Goal: Information Seeking & Learning: Learn about a topic

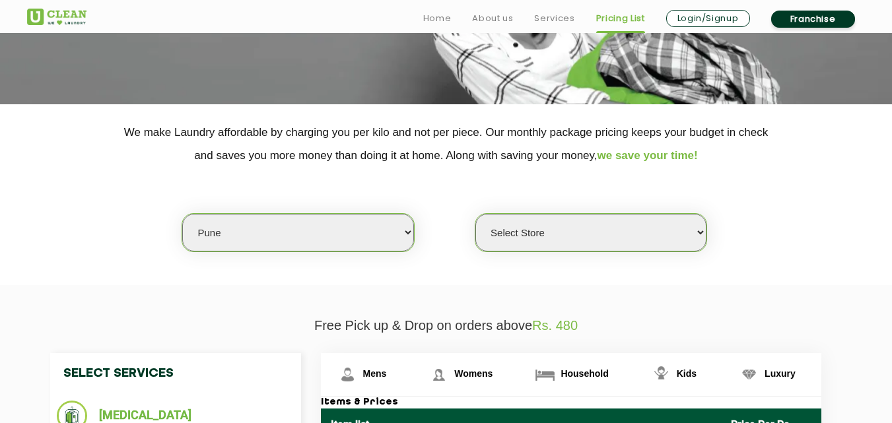
scroll to position [203, 0]
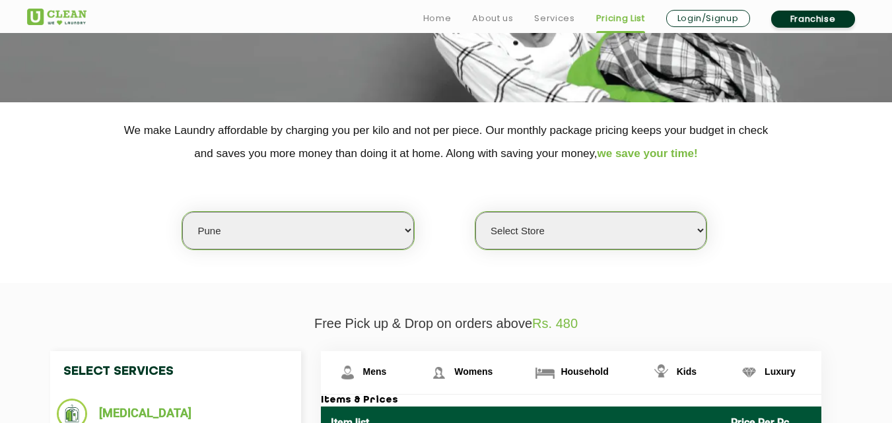
click at [273, 238] on select "Select city [GEOGRAPHIC_DATA] [GEOGRAPHIC_DATA] [GEOGRAPHIC_DATA] [GEOGRAPHIC_D…" at bounding box center [297, 231] width 231 height 38
select select "5"
click at [182, 212] on select "Select city [GEOGRAPHIC_DATA] [GEOGRAPHIC_DATA] [GEOGRAPHIC_DATA] [GEOGRAPHIC_D…" at bounding box center [297, 231] width 231 height 38
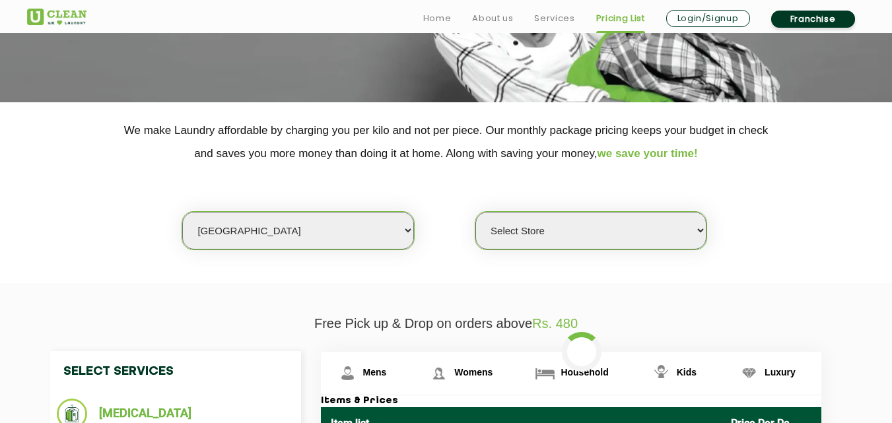
select select "0"
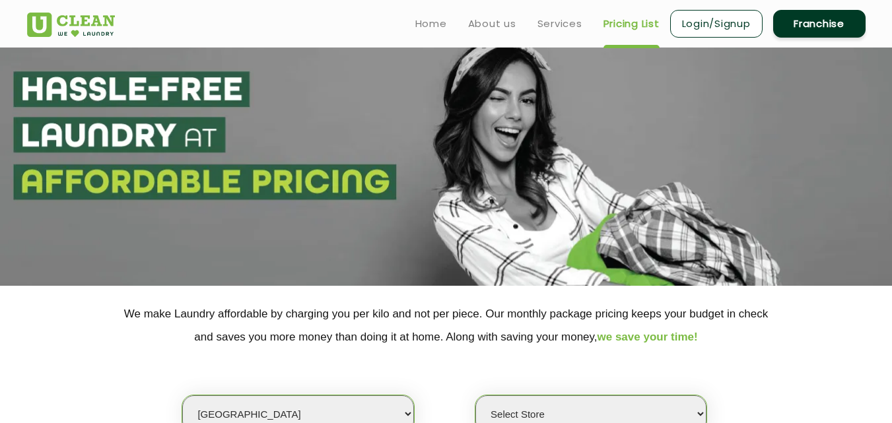
scroll to position [0, 0]
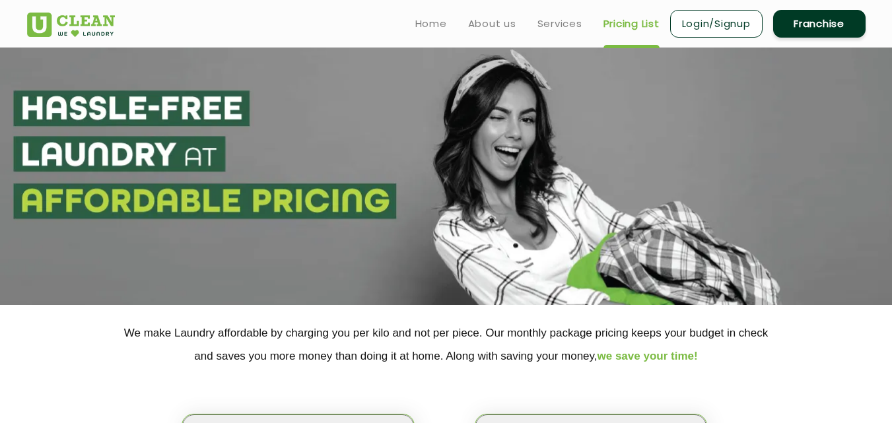
click at [423, 372] on div "Select city [GEOGRAPHIC_DATA] [GEOGRAPHIC_DATA] [GEOGRAPHIC_DATA] [GEOGRAPHIC_D…" at bounding box center [446, 410] width 858 height 85
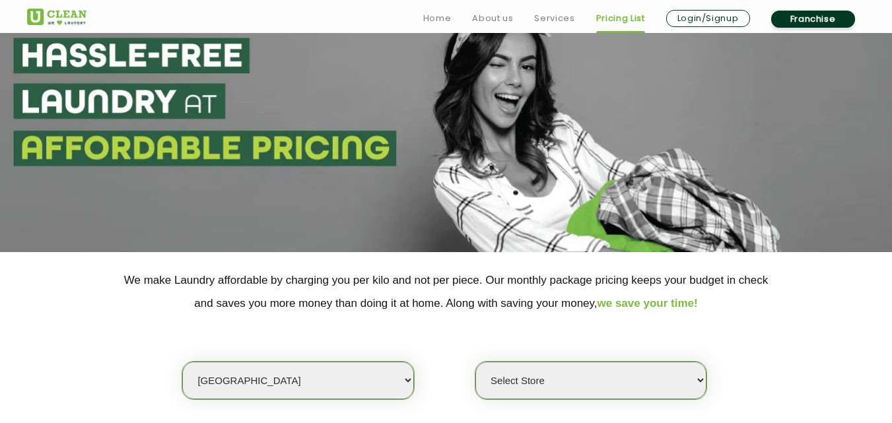
scroll to position [61, 0]
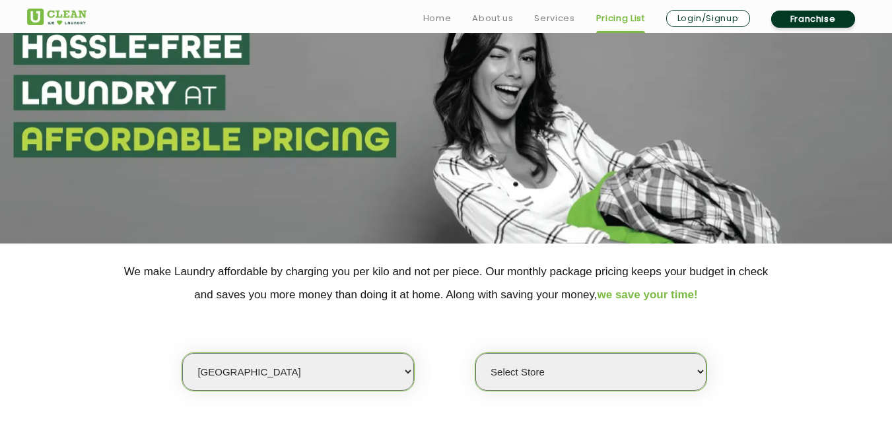
click at [253, 370] on select "Select city [GEOGRAPHIC_DATA] [GEOGRAPHIC_DATA] [GEOGRAPHIC_DATA] [GEOGRAPHIC_D…" at bounding box center [297, 372] width 231 height 38
select select "92"
click at [182, 353] on select "Select city [GEOGRAPHIC_DATA] [GEOGRAPHIC_DATA] [GEOGRAPHIC_DATA] [GEOGRAPHIC_D…" at bounding box center [297, 372] width 231 height 38
select select "0"
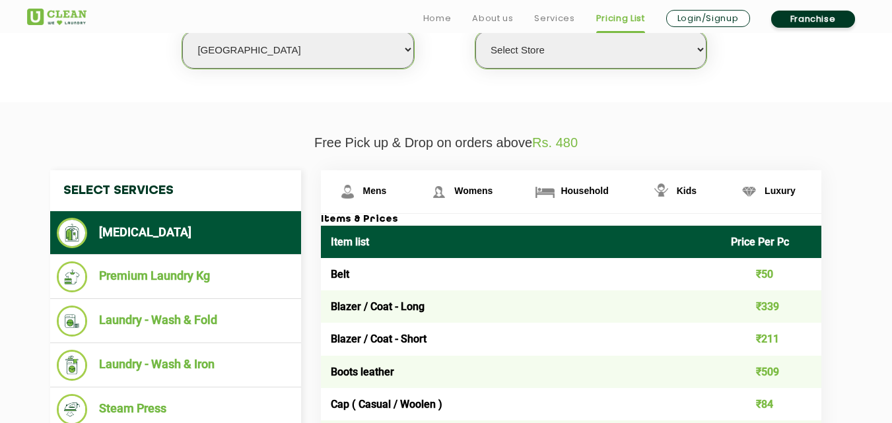
scroll to position [387, 0]
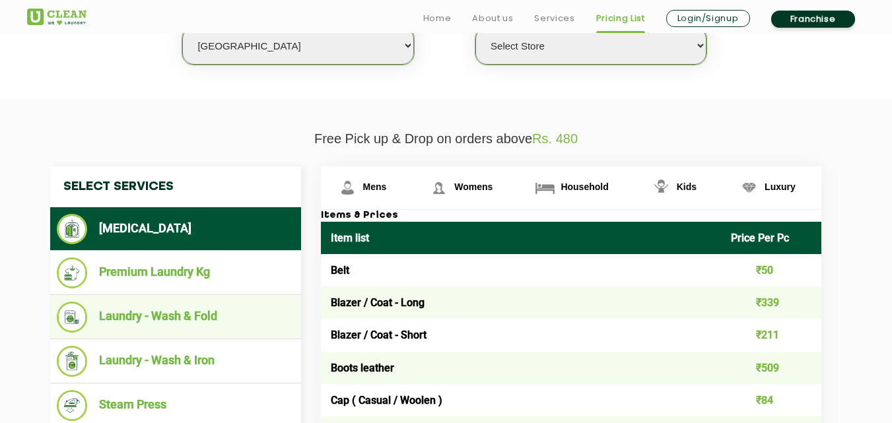
click at [169, 325] on li "Laundry - Wash & Fold" at bounding box center [176, 317] width 238 height 31
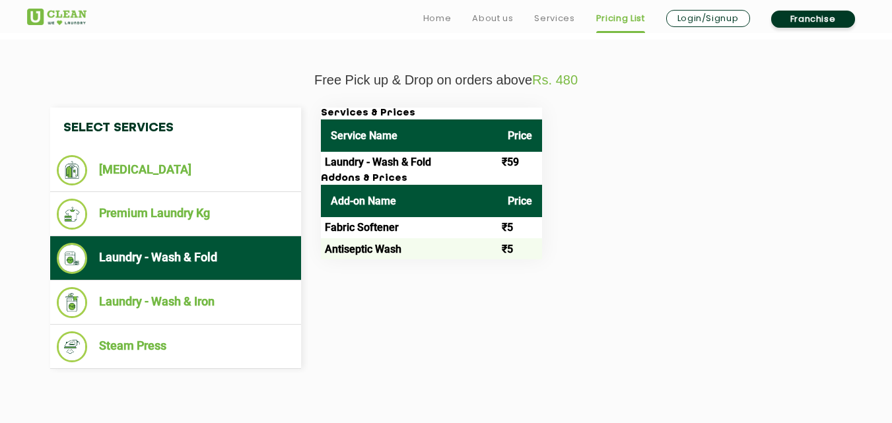
scroll to position [453, 0]
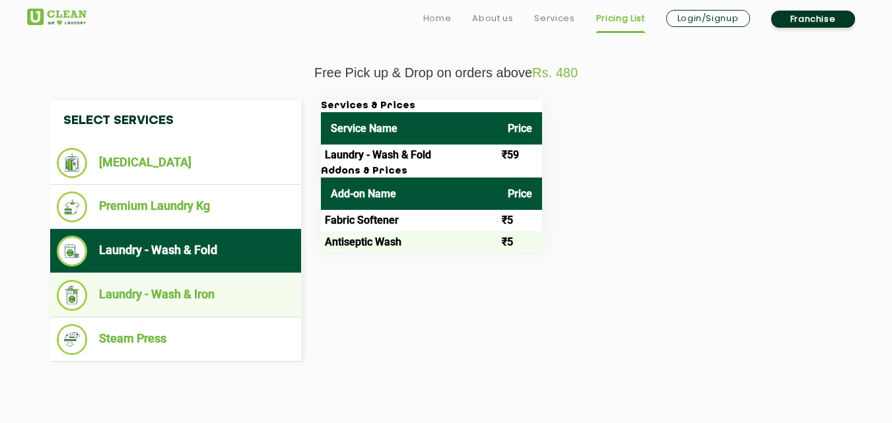
click at [164, 294] on li "Laundry - Wash & Iron" at bounding box center [176, 295] width 238 height 31
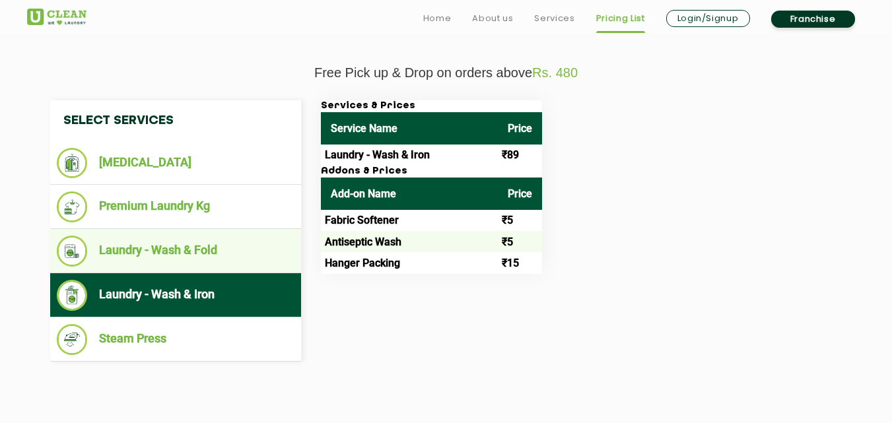
click at [186, 257] on li "Laundry - Wash & Fold" at bounding box center [176, 251] width 238 height 31
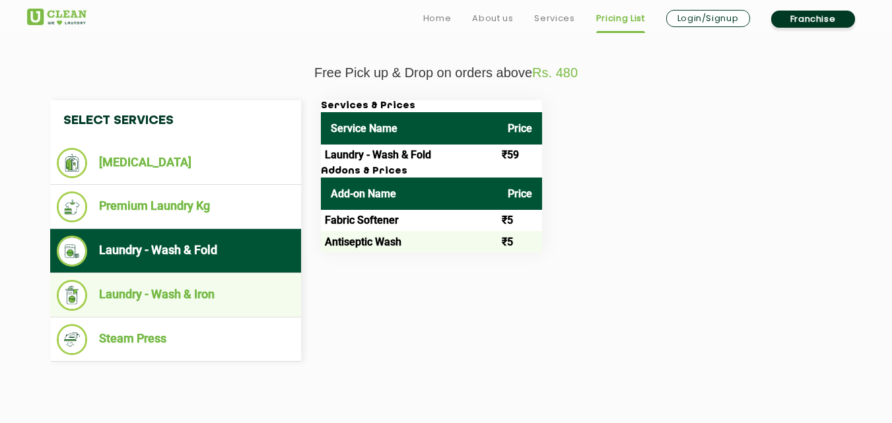
click at [209, 292] on li "Laundry - Wash & Iron" at bounding box center [176, 295] width 238 height 31
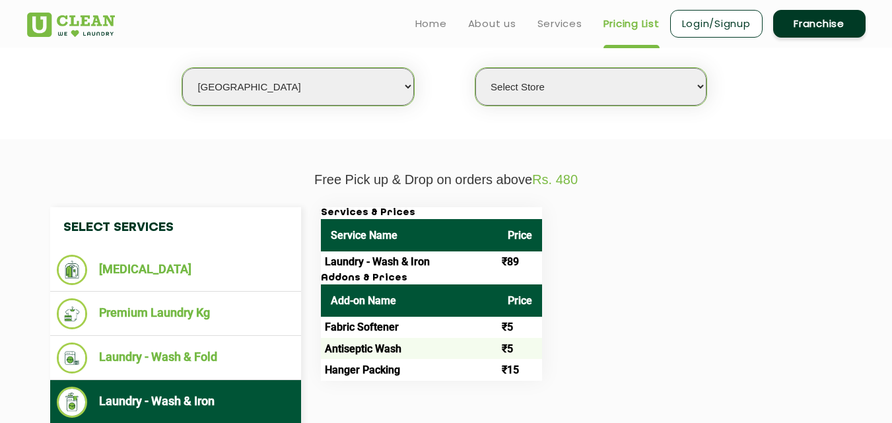
scroll to position [339, 0]
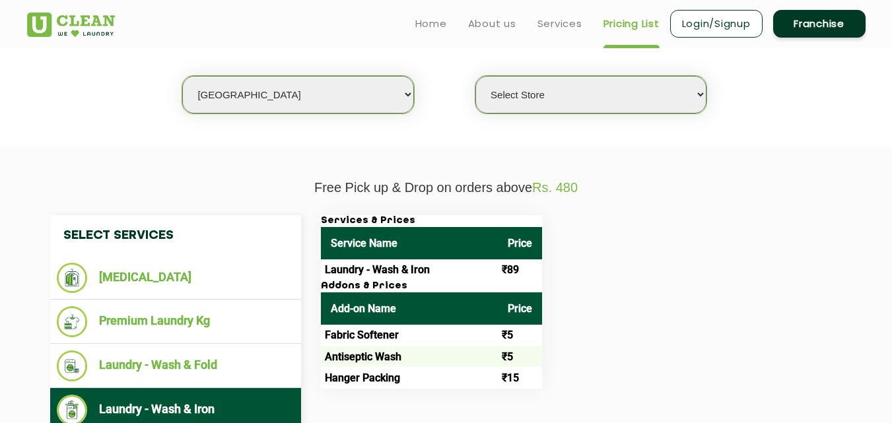
click at [308, 94] on select "Select city [GEOGRAPHIC_DATA] [GEOGRAPHIC_DATA] [GEOGRAPHIC_DATA] [GEOGRAPHIC_D…" at bounding box center [297, 95] width 231 height 38
click at [485, 132] on section "We make Laundry affordable by charging you per kilo and not per piece. Our mont…" at bounding box center [446, 56] width 892 height 181
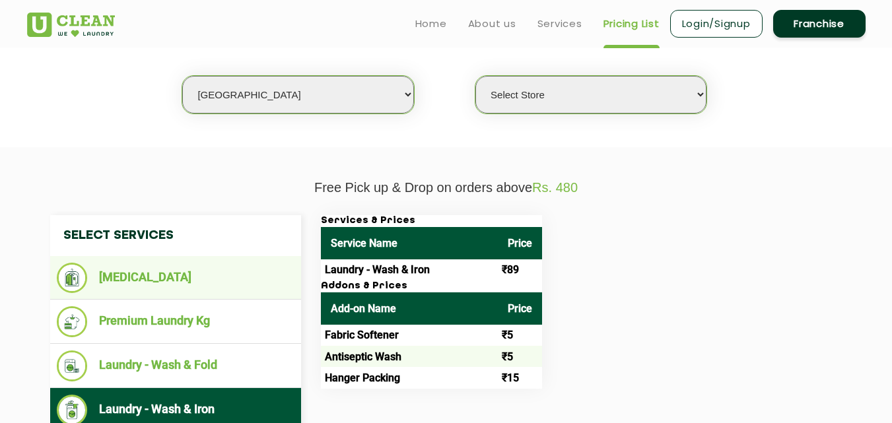
click at [139, 278] on li "[MEDICAL_DATA]" at bounding box center [176, 278] width 238 height 30
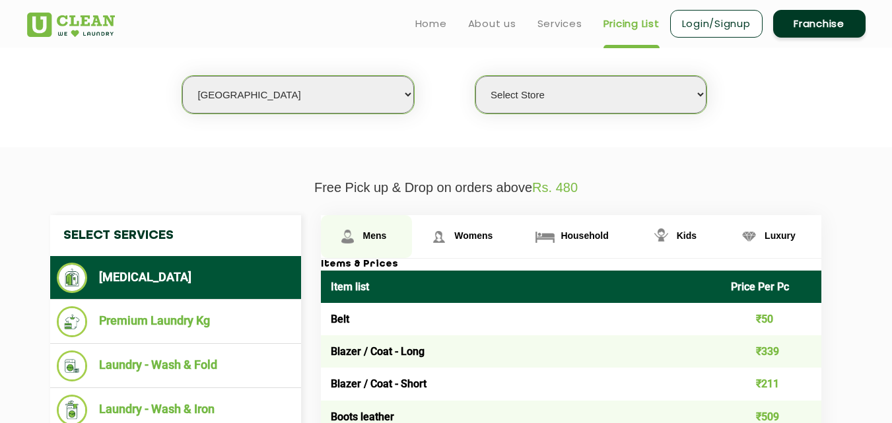
click at [349, 230] on link "Mens" at bounding box center [367, 236] width 92 height 43
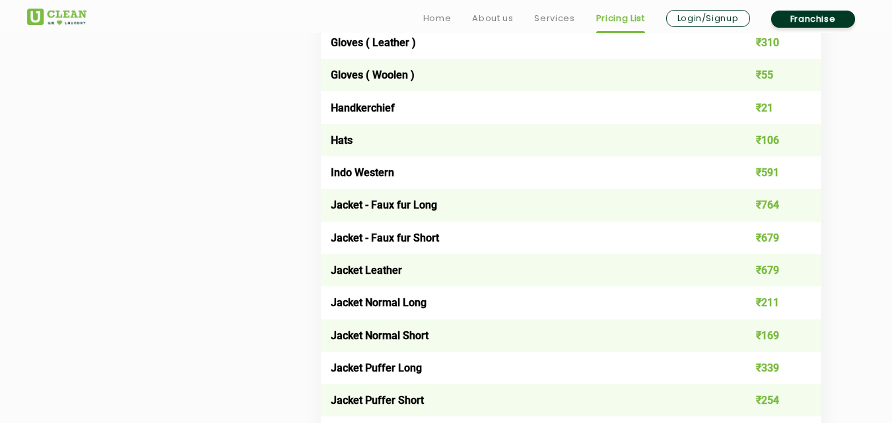
scroll to position [972, 0]
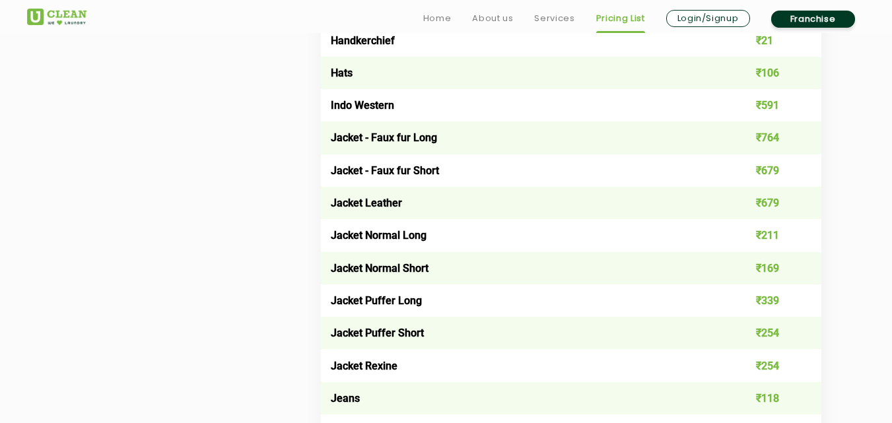
click at [470, 401] on td "Jeans" at bounding box center [521, 398] width 401 height 32
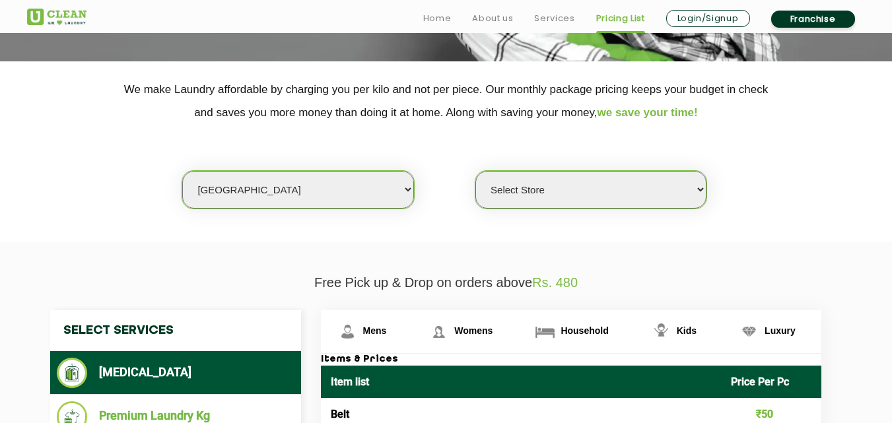
scroll to position [246, 0]
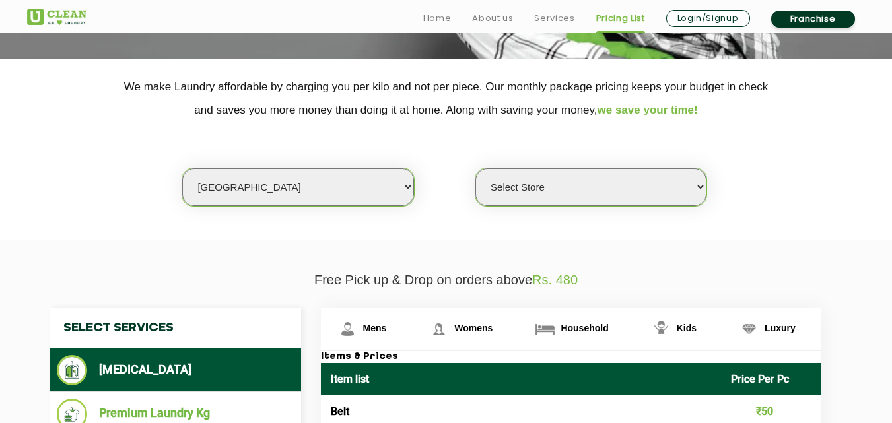
click at [256, 190] on select "Select city [GEOGRAPHIC_DATA] [GEOGRAPHIC_DATA] [GEOGRAPHIC_DATA] [GEOGRAPHIC_D…" at bounding box center [297, 187] width 231 height 38
select select "68"
click at [182, 168] on select "Select city [GEOGRAPHIC_DATA] [GEOGRAPHIC_DATA] [GEOGRAPHIC_DATA] [GEOGRAPHIC_D…" at bounding box center [297, 187] width 231 height 38
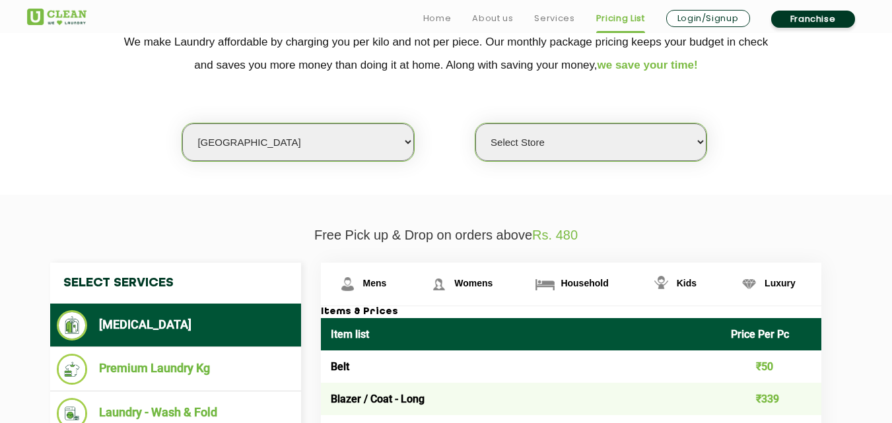
scroll to position [299, 0]
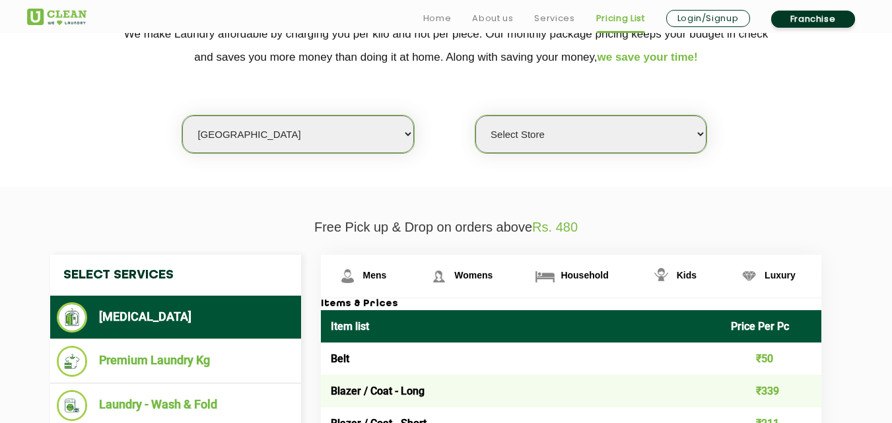
select select "0"
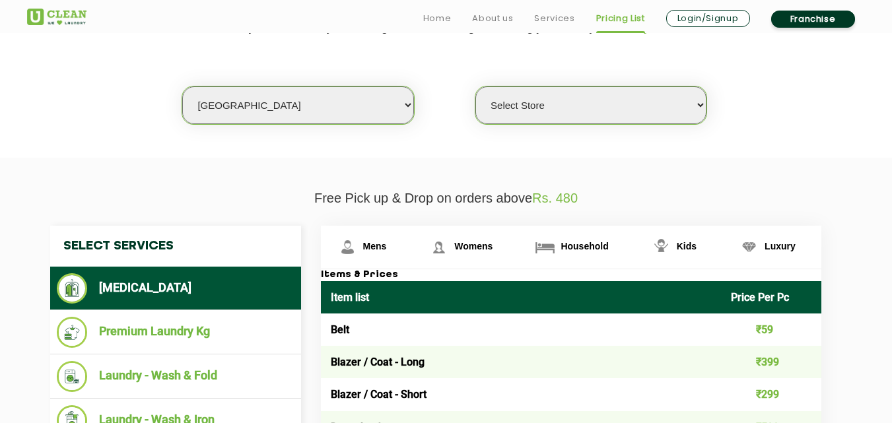
scroll to position [339, 0]
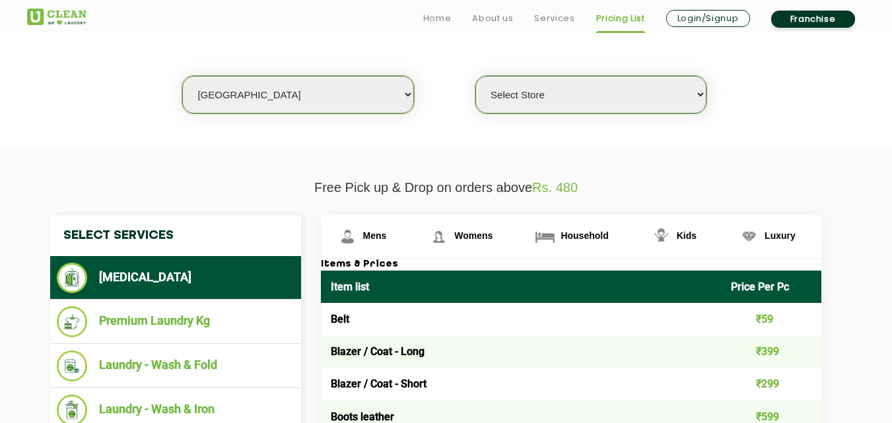
click at [269, 90] on select "Select city [GEOGRAPHIC_DATA] [GEOGRAPHIC_DATA] [GEOGRAPHIC_DATA] [GEOGRAPHIC_D…" at bounding box center [297, 95] width 231 height 38
select select "1"
click at [182, 76] on select "Select city [GEOGRAPHIC_DATA] [GEOGRAPHIC_DATA] [GEOGRAPHIC_DATA] [GEOGRAPHIC_D…" at bounding box center [297, 95] width 231 height 38
select select "0"
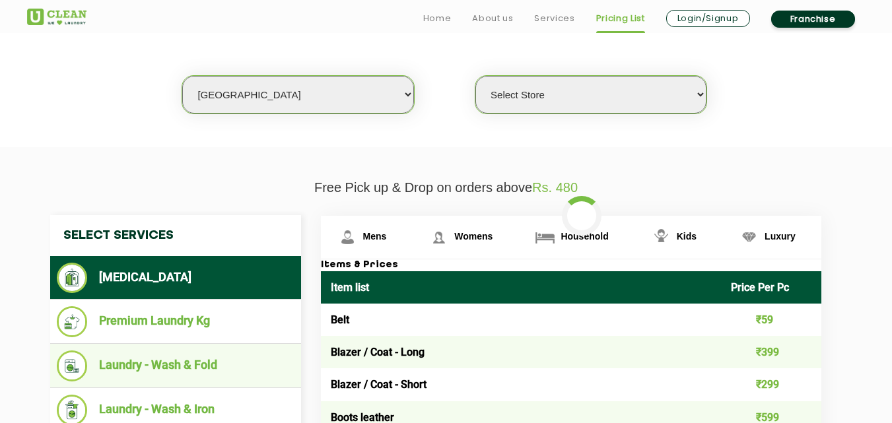
click at [188, 364] on li "Laundry - Wash & Fold" at bounding box center [176, 365] width 238 height 31
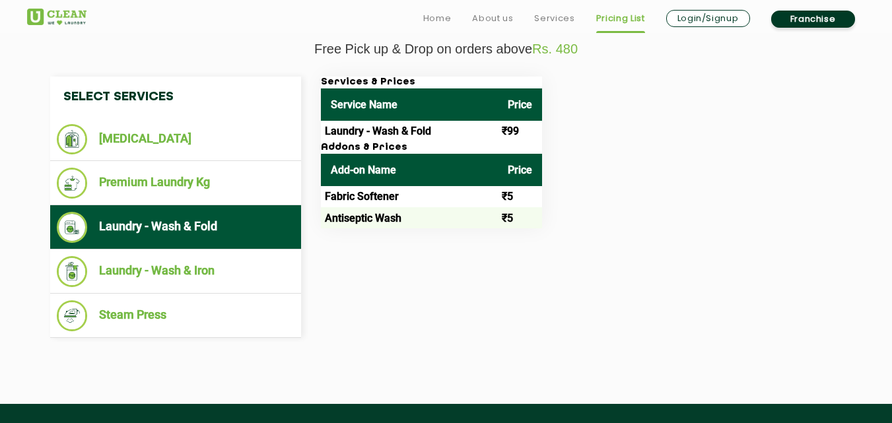
scroll to position [480, 0]
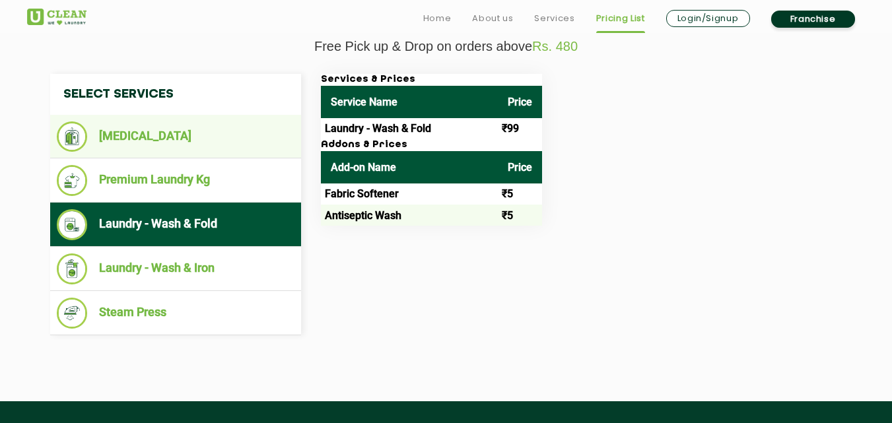
click at [132, 141] on li "[MEDICAL_DATA]" at bounding box center [176, 136] width 238 height 30
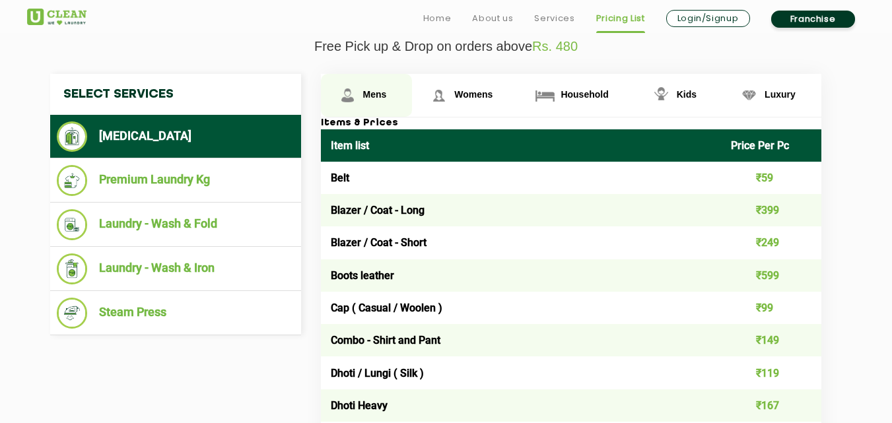
click at [369, 93] on span "Mens" at bounding box center [375, 94] width 24 height 11
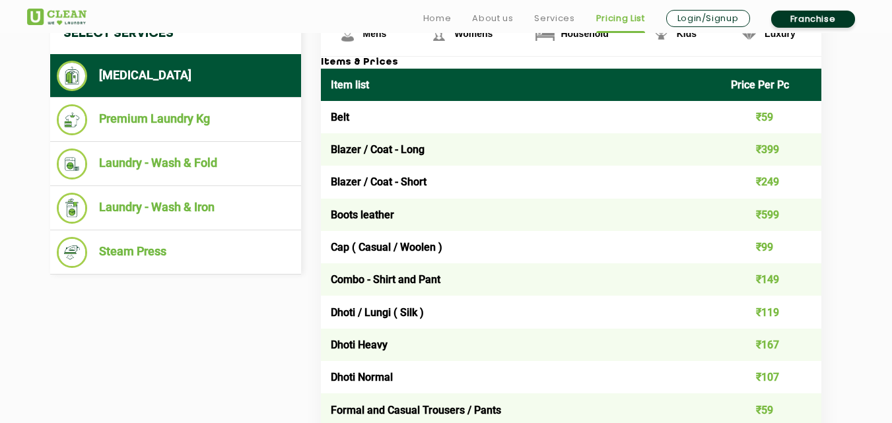
scroll to position [541, 0]
